Goal: Task Accomplishment & Management: Complete application form

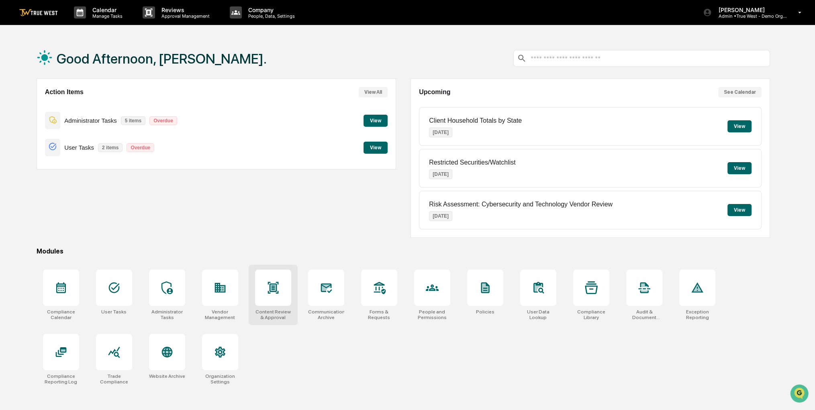
click at [281, 291] on div at bounding box center [273, 287] width 36 height 36
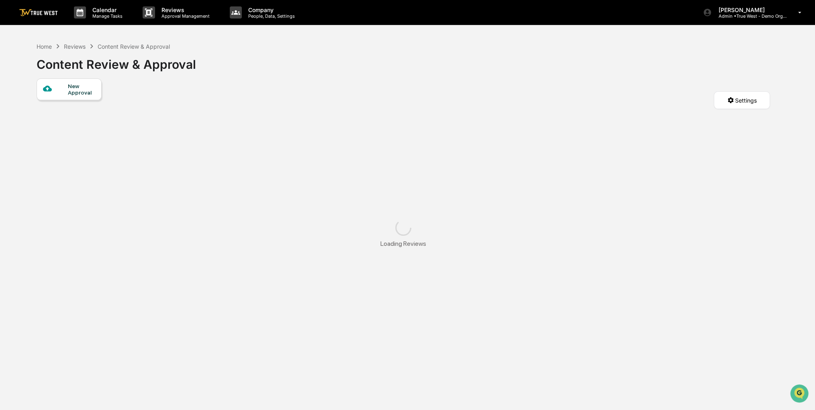
click at [85, 97] on div "New Approval" at bounding box center [69, 89] width 65 height 22
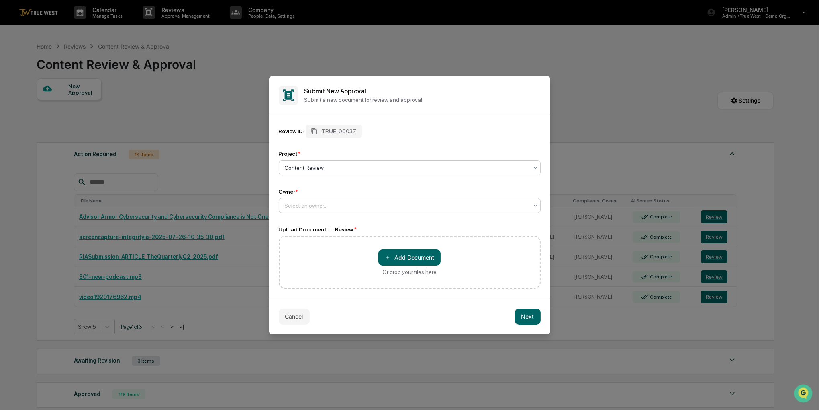
click at [315, 199] on div "Select an owner..." at bounding box center [410, 205] width 262 height 15
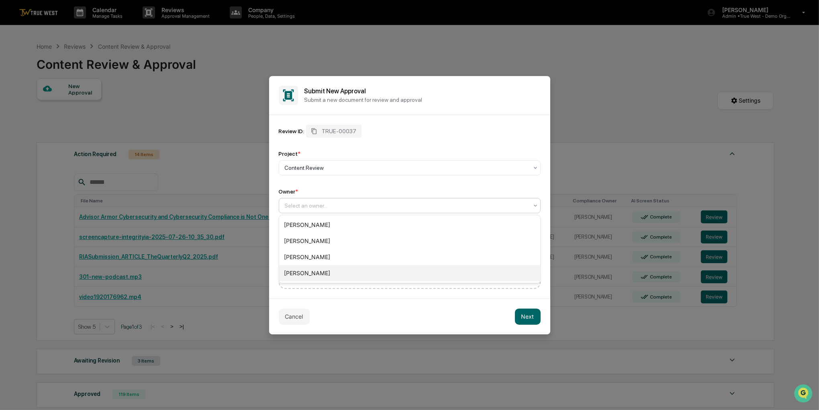
click at [317, 280] on div "[PERSON_NAME]" at bounding box center [409, 273] width 261 height 16
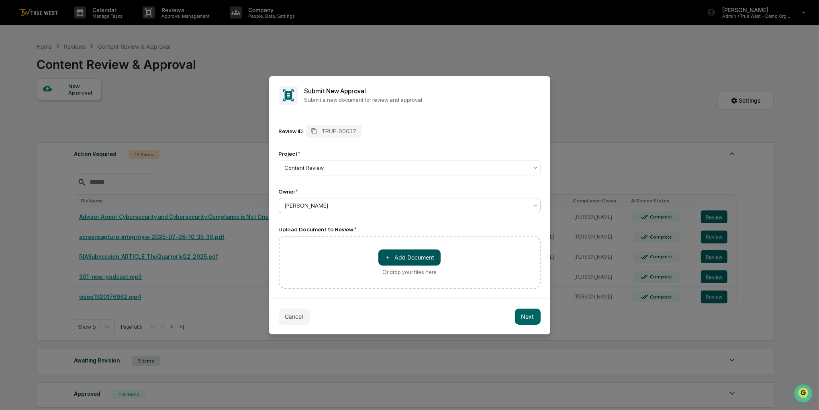
click at [424, 258] on button "＋ Add Document" at bounding box center [410, 257] width 62 height 16
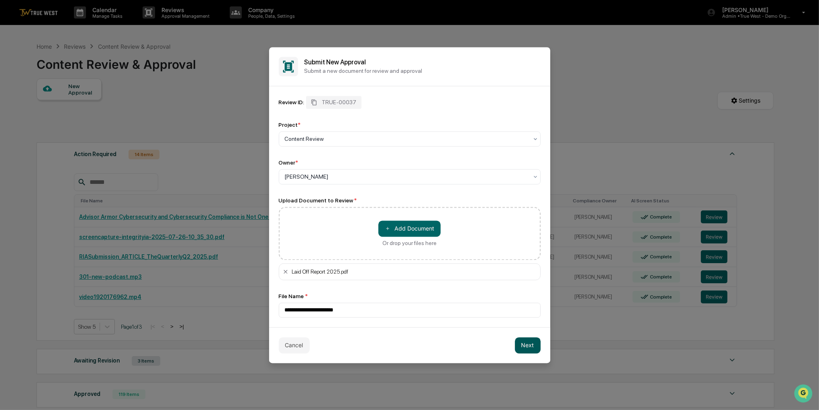
click at [522, 342] on button "Next" at bounding box center [528, 345] width 26 height 16
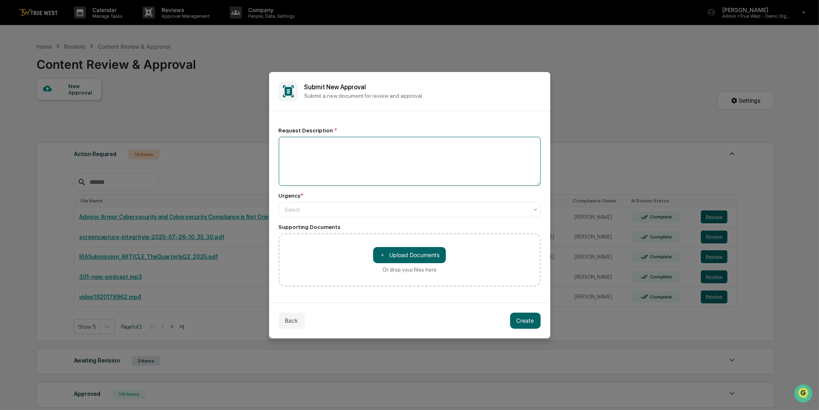
click at [471, 166] on textarea at bounding box center [410, 161] width 262 height 49
type textarea "**********"
type input "*"
click at [526, 315] on button "Create" at bounding box center [525, 320] width 31 height 16
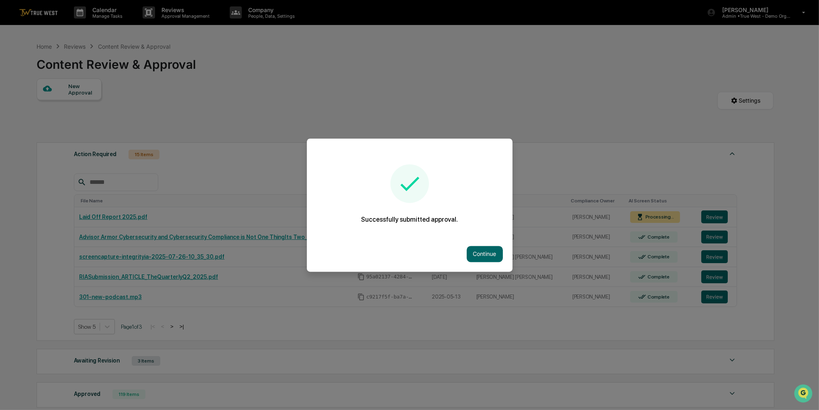
click at [503, 205] on div "Successfully submitted approval." at bounding box center [410, 193] width 206 height 59
click at [470, 248] on button "Continue" at bounding box center [485, 254] width 36 height 16
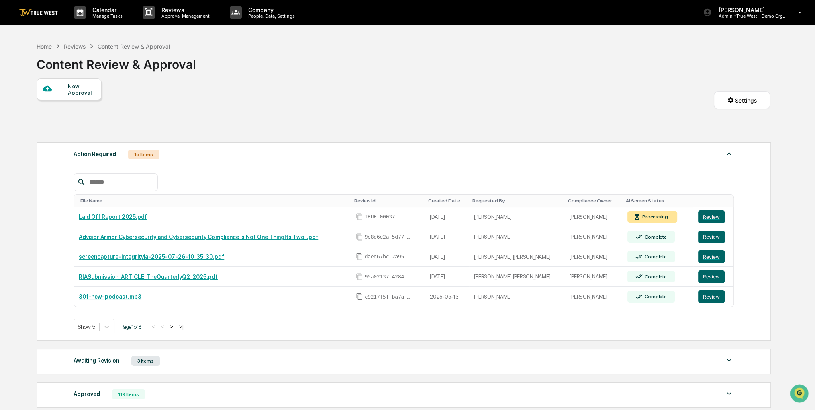
drag, startPoint x: 444, startPoint y: 72, endPoint x: 413, endPoint y: 70, distance: 31.0
click at [413, 70] on div "Home Reviews Content Review & Approval Content Review & Approval" at bounding box center [404, 58] width 734 height 40
drag, startPoint x: 530, startPoint y: 74, endPoint x: 493, endPoint y: 68, distance: 37.9
click at [493, 68] on div "Home Reviews Content Review & Approval Content Review & Approval" at bounding box center [404, 58] width 734 height 40
